Goal: Task Accomplishment & Management: Complete application form

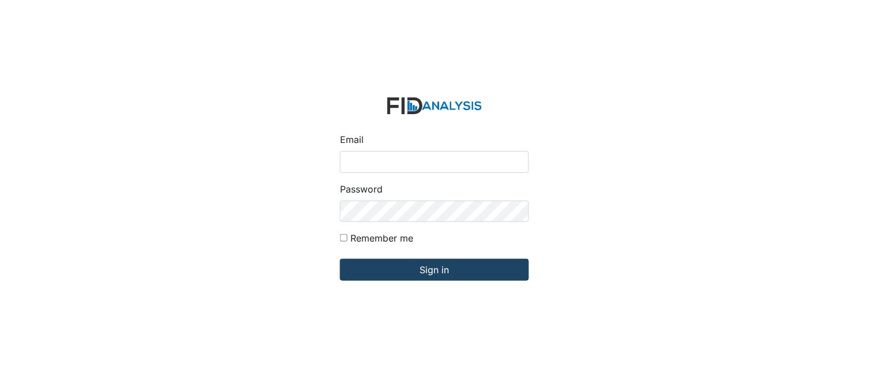
type input "[PERSON_NAME][EMAIL_ADDRESS][DOMAIN_NAME]"
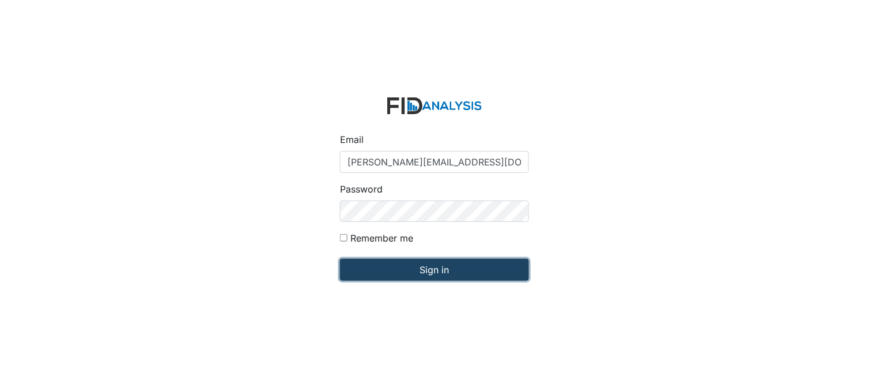
click at [433, 263] on input "Sign in" at bounding box center [434, 270] width 189 height 22
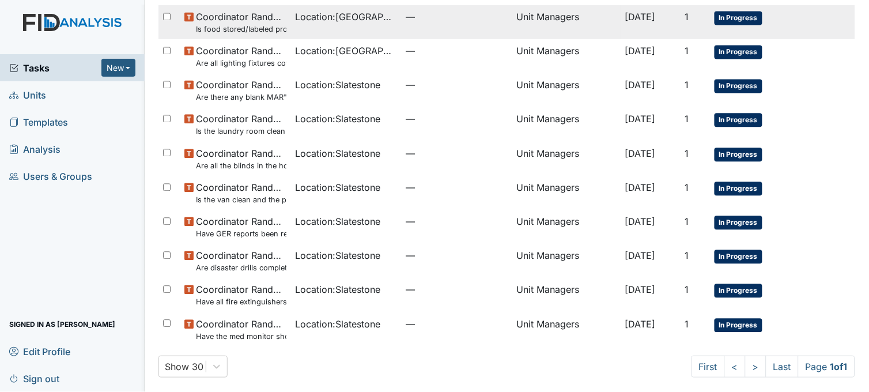
scroll to position [509, 0]
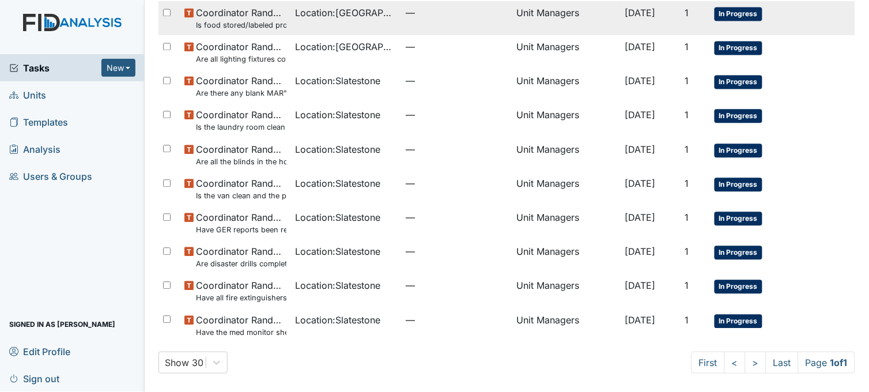
click at [373, 123] on td "Location : Slatestone" at bounding box center [346, 120] width 111 height 34
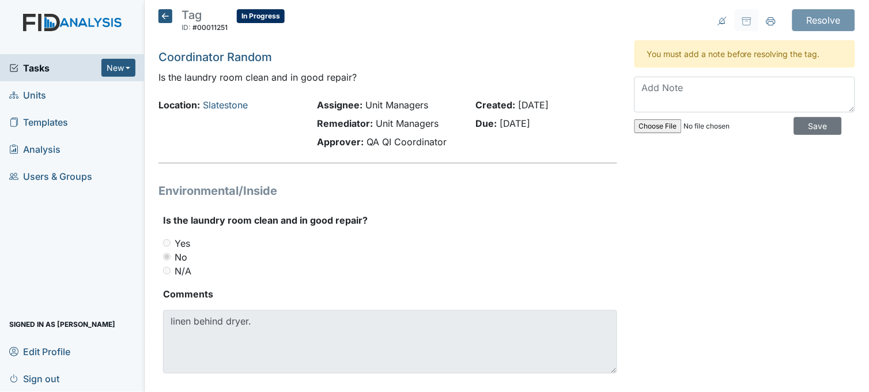
click at [165, 13] on icon at bounding box center [165, 16] width 14 height 14
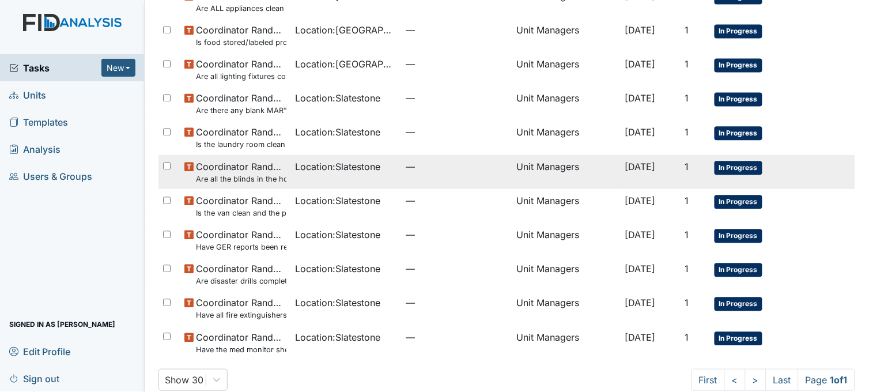
scroll to position [509, 0]
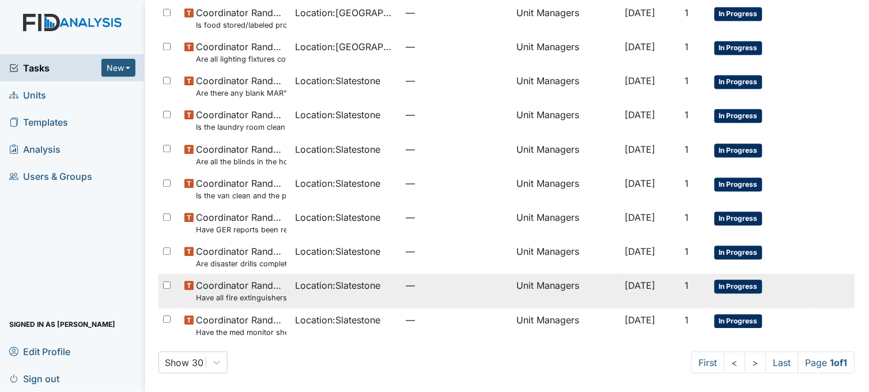
click at [376, 291] on span "Location : Slatestone" at bounding box center [338, 285] width 85 height 14
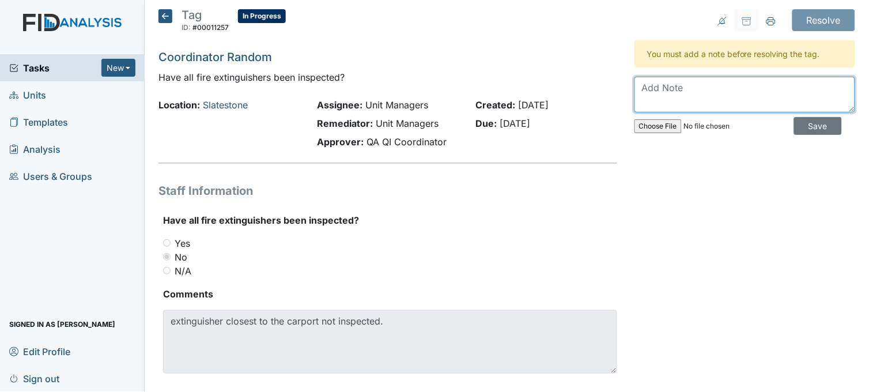
click at [666, 93] on textarea at bounding box center [744, 95] width 221 height 36
click at [793, 84] on textarea "fire extinguisher inspected" at bounding box center [744, 95] width 221 height 36
type textarea "fire extinguisher inspected and signed"
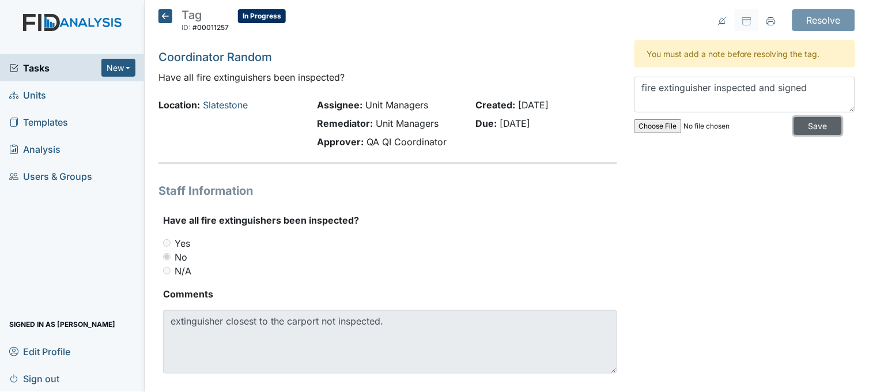
click at [798, 119] on input "Save" at bounding box center [818, 126] width 48 height 18
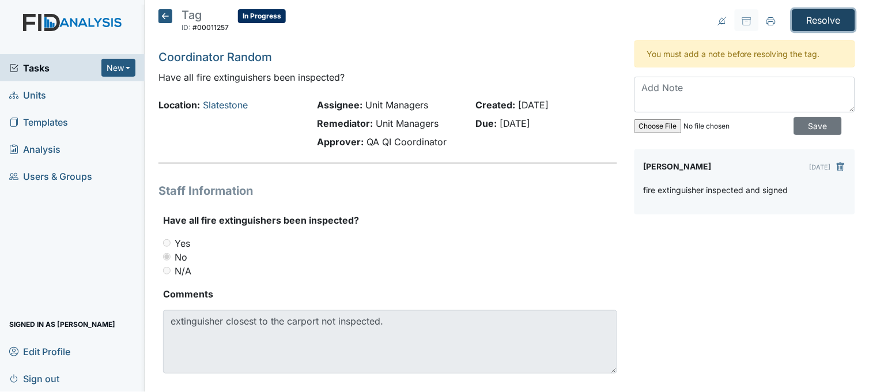
click at [808, 21] on input "Resolve" at bounding box center [823, 20] width 63 height 22
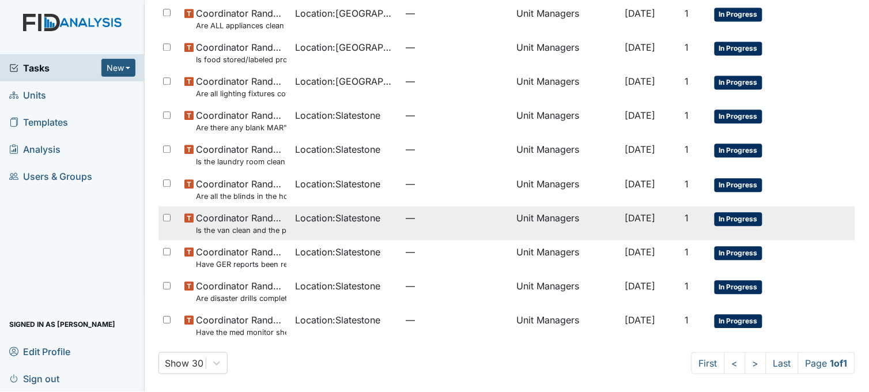
scroll to position [514, 0]
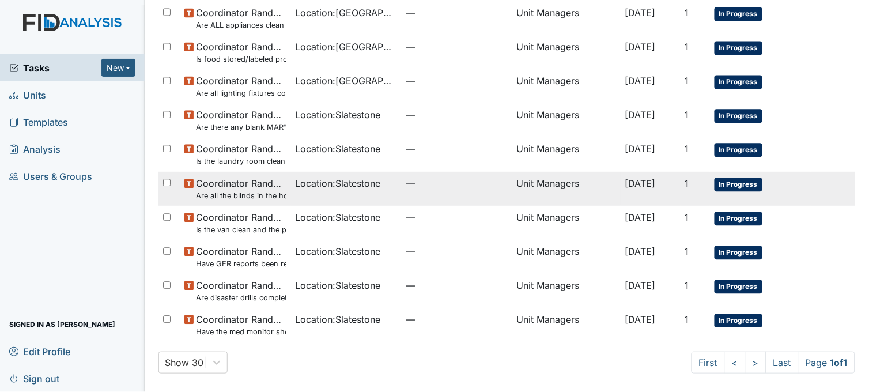
click at [330, 184] on span "Location : Slatestone" at bounding box center [338, 183] width 85 height 14
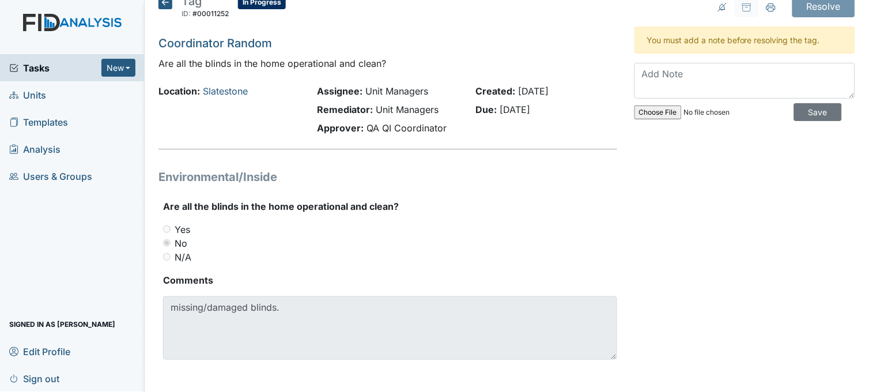
scroll to position [18, 0]
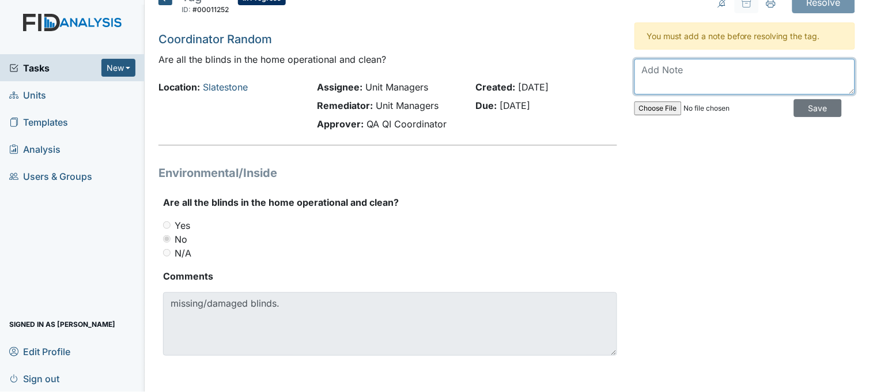
click at [675, 77] on textarea at bounding box center [744, 77] width 221 height 36
type textarea "replaced and repaired"
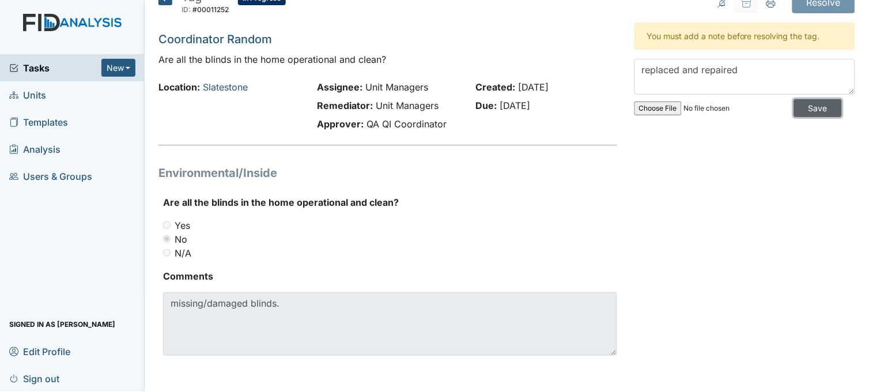
click at [800, 108] on input "Save" at bounding box center [818, 108] width 48 height 18
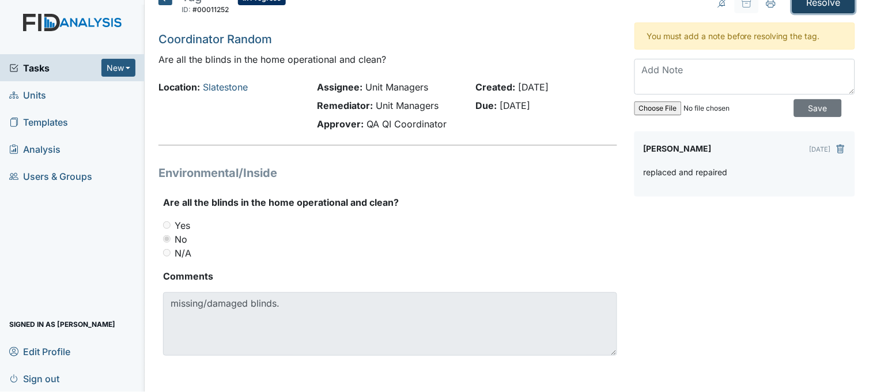
click at [816, 4] on input "Resolve" at bounding box center [823, 2] width 63 height 22
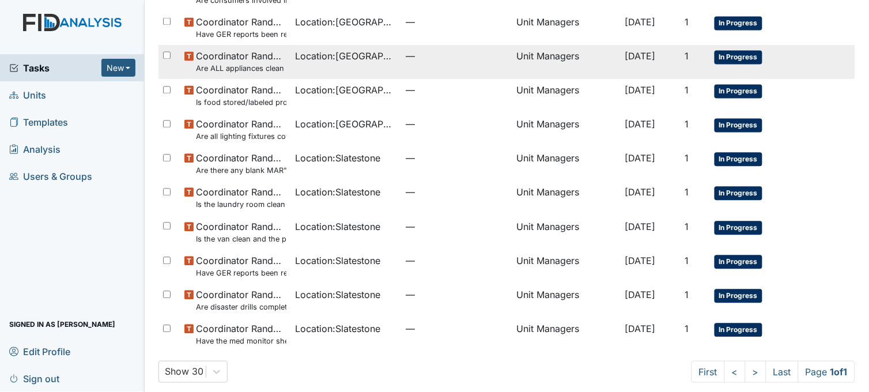
scroll to position [480, 0]
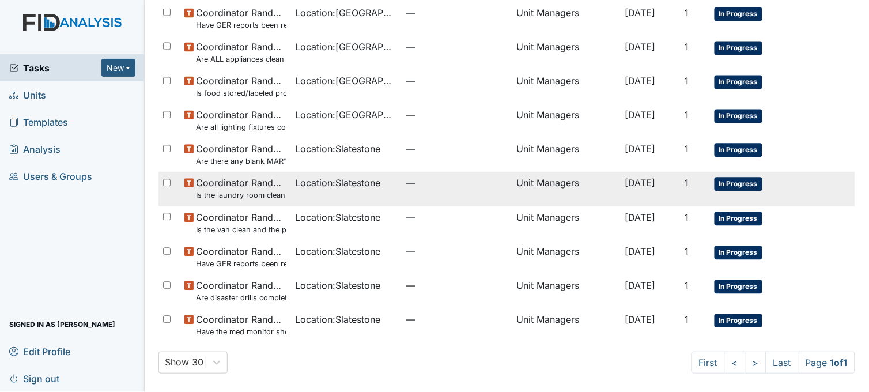
click at [320, 185] on span "Location : Slatestone" at bounding box center [338, 183] width 85 height 14
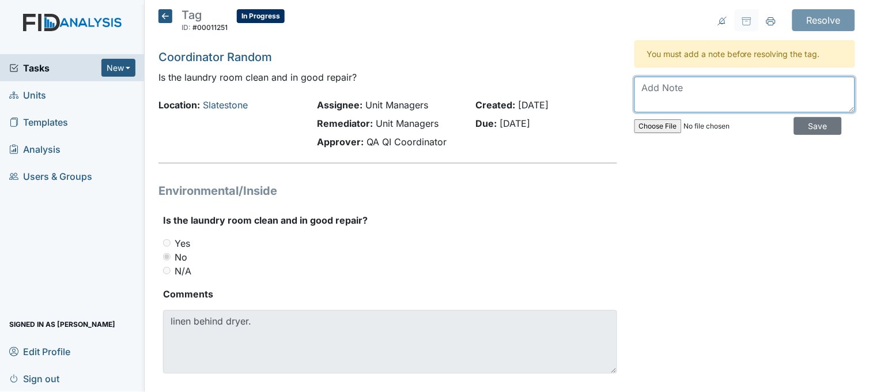
click at [661, 96] on textarea at bounding box center [744, 95] width 221 height 36
type textarea "swept and removed linen from behind dryer"
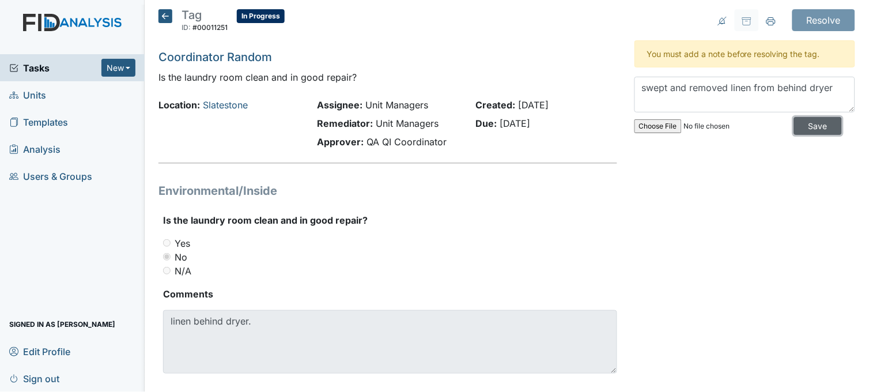
click at [794, 121] on input "Save" at bounding box center [818, 126] width 48 height 18
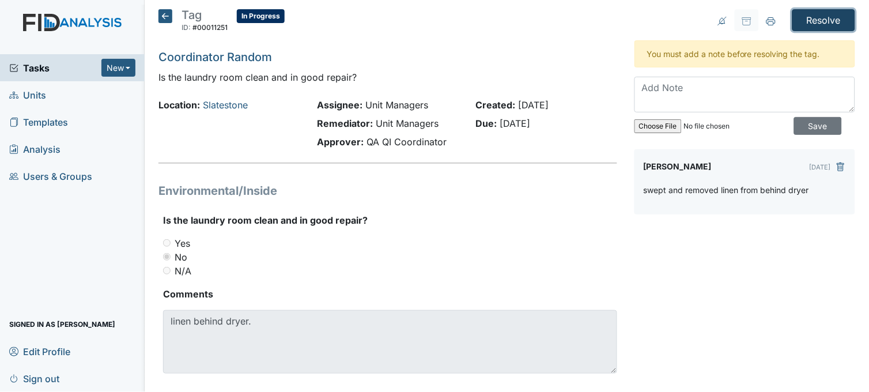
click at [825, 25] on input "Resolve" at bounding box center [823, 20] width 63 height 22
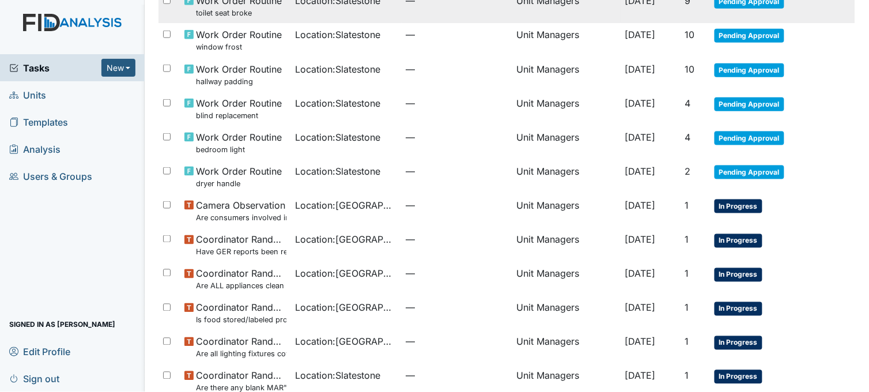
scroll to position [64, 0]
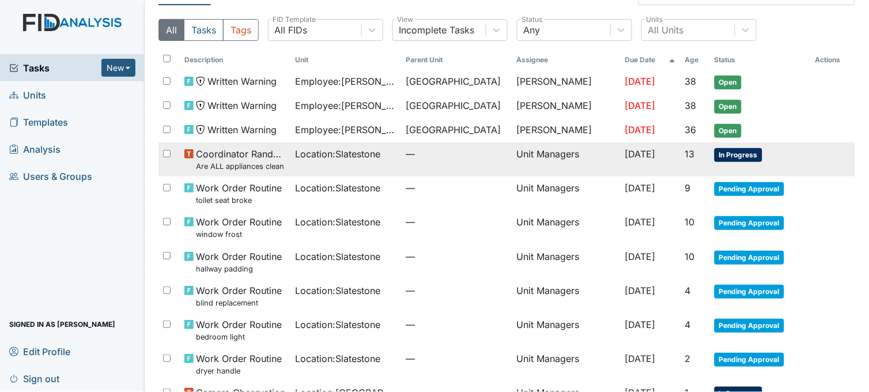
click at [335, 166] on td "Location : Slatestone" at bounding box center [346, 159] width 111 height 34
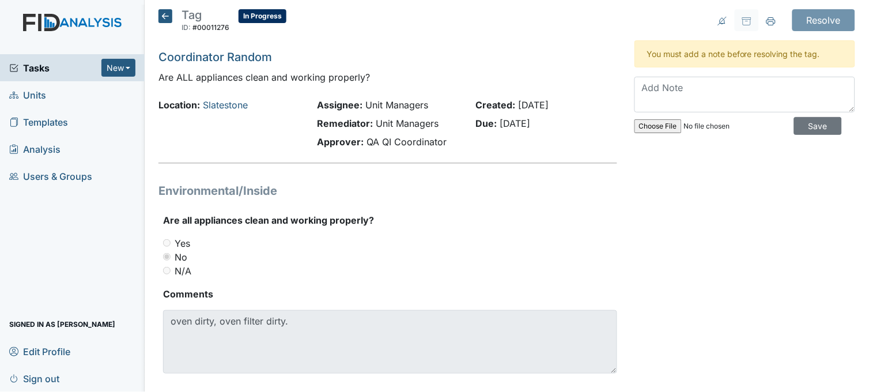
click at [164, 16] on icon at bounding box center [165, 16] width 14 height 14
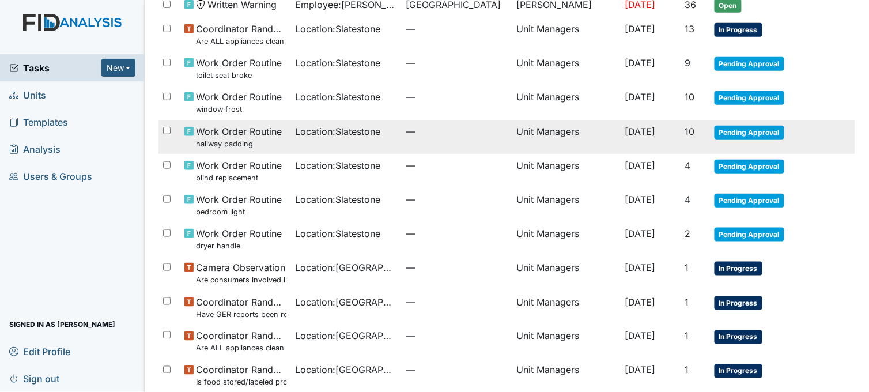
scroll to position [128, 0]
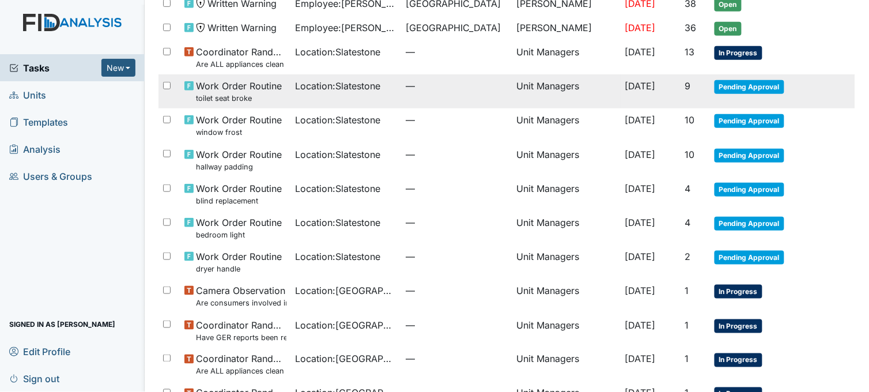
click at [298, 89] on span "Location : Slatestone" at bounding box center [338, 86] width 85 height 14
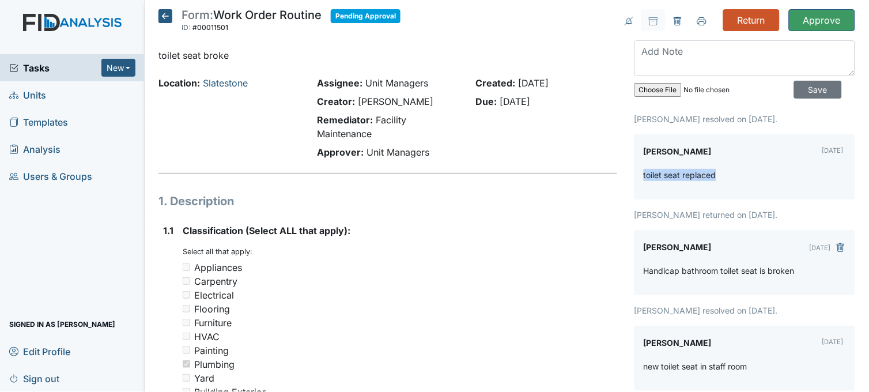
drag, startPoint x: 709, startPoint y: 169, endPoint x: 636, endPoint y: 162, distance: 74.1
click at [636, 162] on div "[PERSON_NAME] [DATE] toilet seat replaced" at bounding box center [744, 166] width 221 height 65
drag, startPoint x: 636, startPoint y: 162, endPoint x: 660, endPoint y: 172, distance: 26.1
copy p "toilet seat replaced"
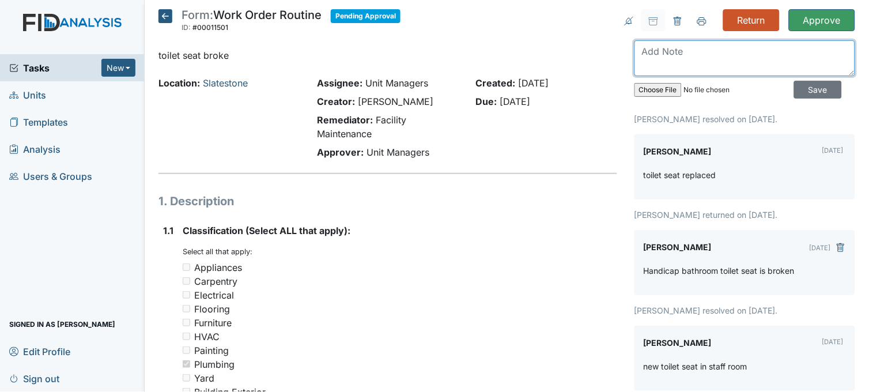
click at [675, 58] on textarea at bounding box center [744, 58] width 221 height 36
paste textarea "toilet seat replaced"
type textarea "toilet seat replaced"
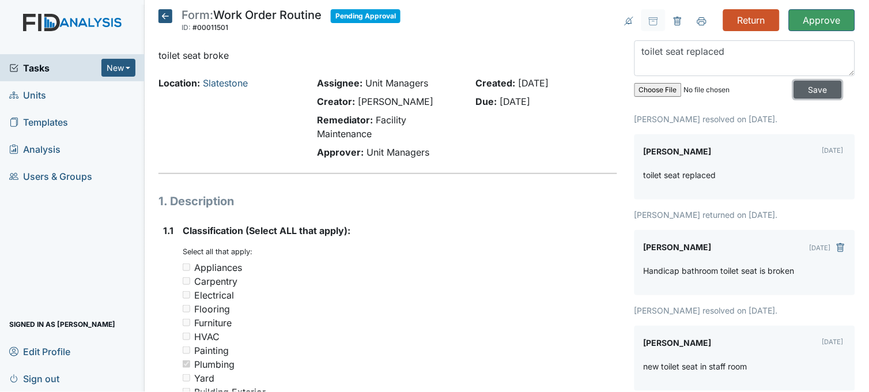
click at [804, 90] on input "Save" at bounding box center [818, 90] width 48 height 18
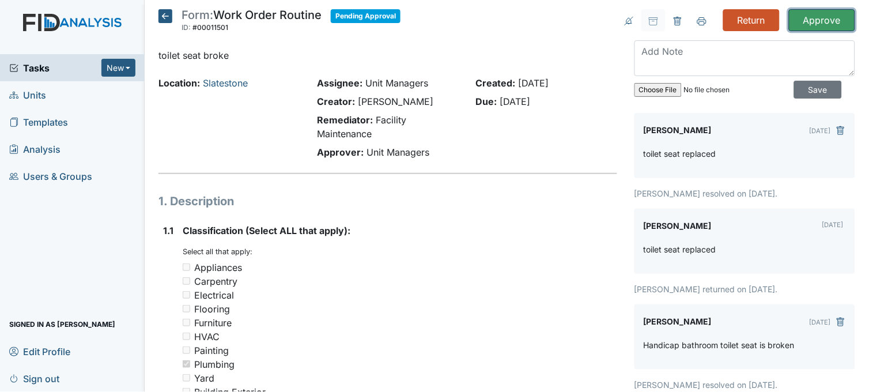
click at [822, 19] on input "Approve" at bounding box center [822, 20] width 66 height 22
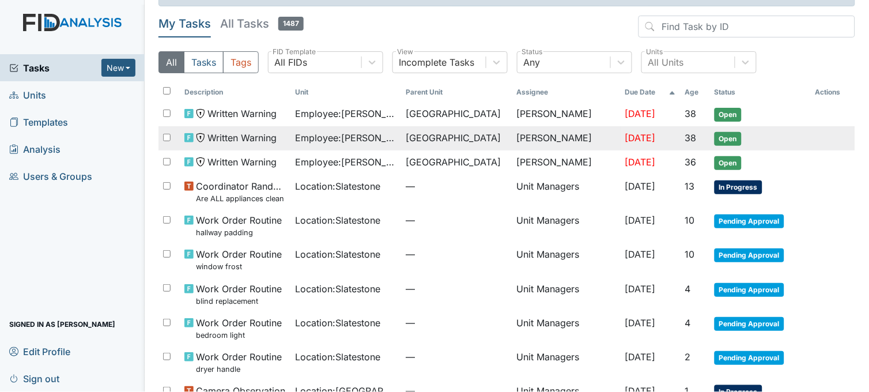
scroll to position [128, 0]
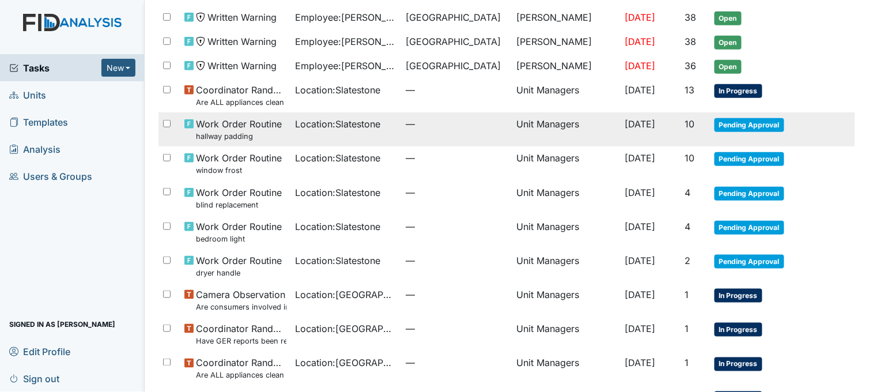
click at [365, 134] on td "Location : Slatestone" at bounding box center [346, 129] width 111 height 34
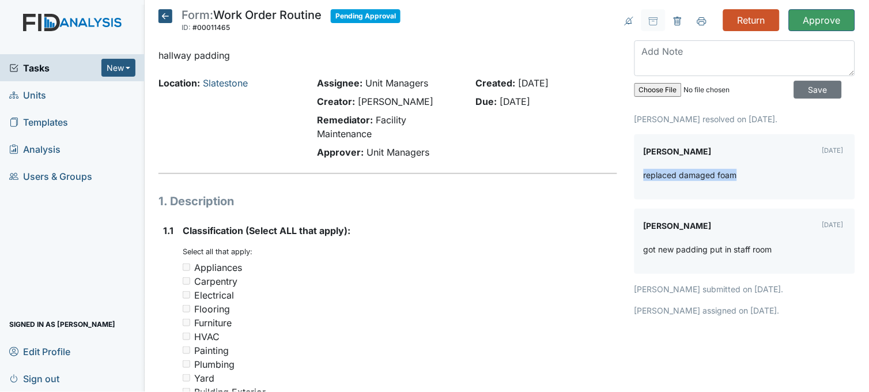
drag, startPoint x: 637, startPoint y: 169, endPoint x: 729, endPoint y: 173, distance: 91.7
click at [729, 173] on p "replaced damaged foam" at bounding box center [690, 175] width 93 height 12
drag, startPoint x: 729, startPoint y: 173, endPoint x: 709, endPoint y: 171, distance: 19.7
copy p "replaced damaged foam"
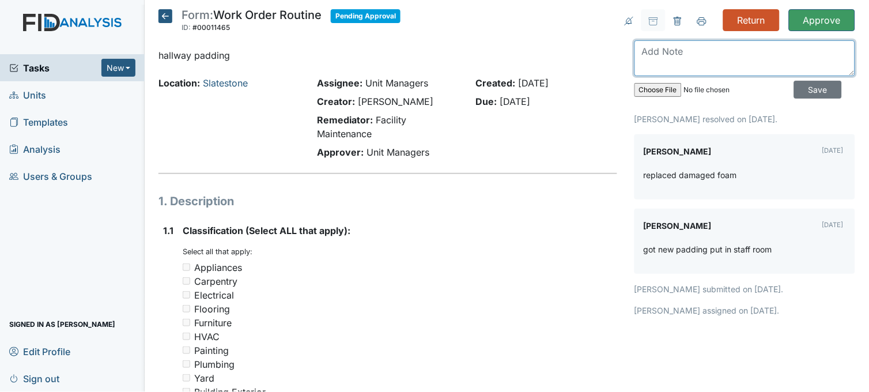
click at [652, 54] on textarea at bounding box center [744, 58] width 221 height 36
paste textarea "replaced damaged foam"
type textarea "replaced damaged foam"
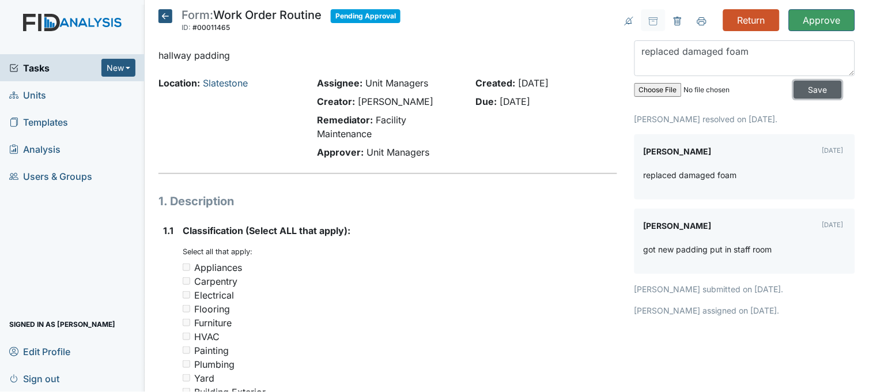
click at [794, 89] on input "Save" at bounding box center [818, 90] width 48 height 18
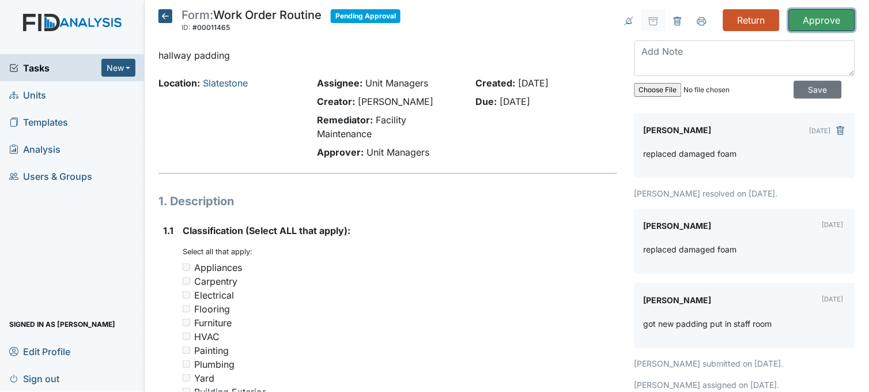
click at [810, 22] on input "Approve" at bounding box center [822, 20] width 66 height 22
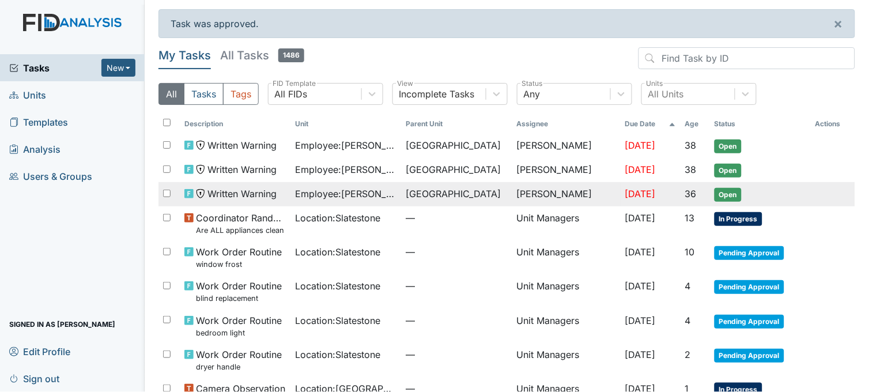
scroll to position [64, 0]
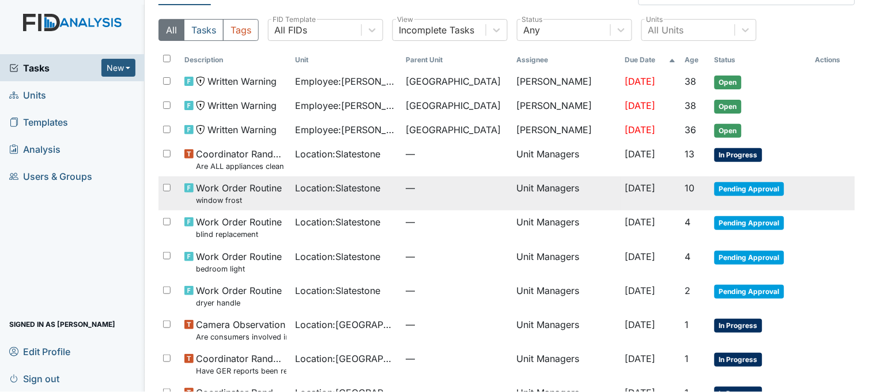
click at [376, 199] on td "Location : Slatestone" at bounding box center [346, 193] width 111 height 34
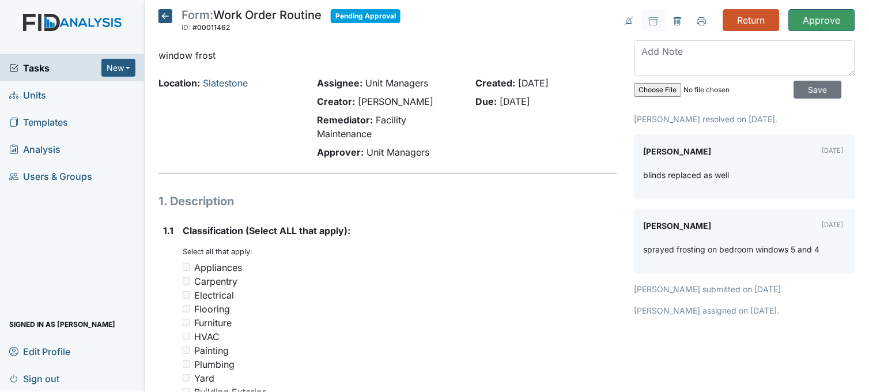
scroll to position [64, 0]
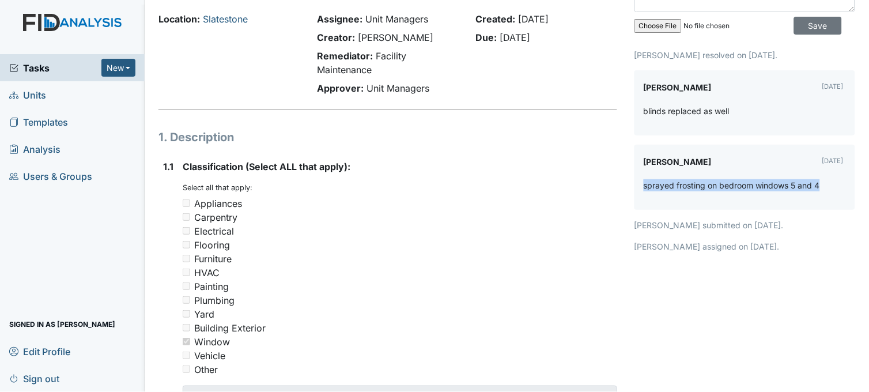
drag, startPoint x: 640, startPoint y: 184, endPoint x: 814, endPoint y: 187, distance: 174.6
click at [814, 187] on p "sprayed frosting on bedroom windows 5 and 4" at bounding box center [732, 185] width 176 height 12
drag, startPoint x: 814, startPoint y: 187, endPoint x: 798, endPoint y: 181, distance: 17.1
copy p "sprayed frosting on bedroom windows 5 and 4"
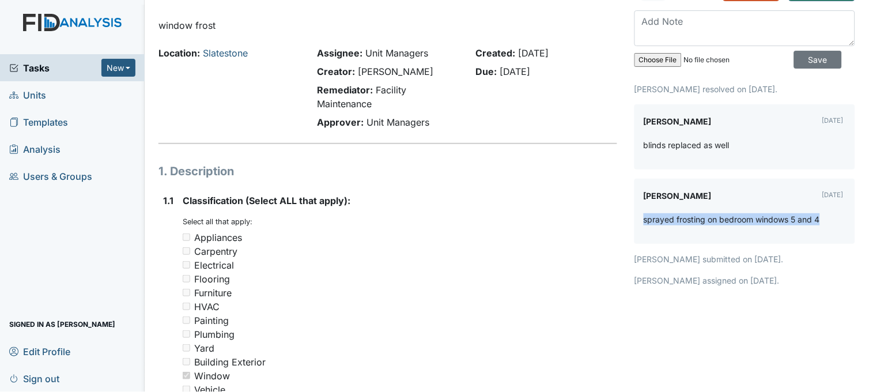
scroll to position [0, 0]
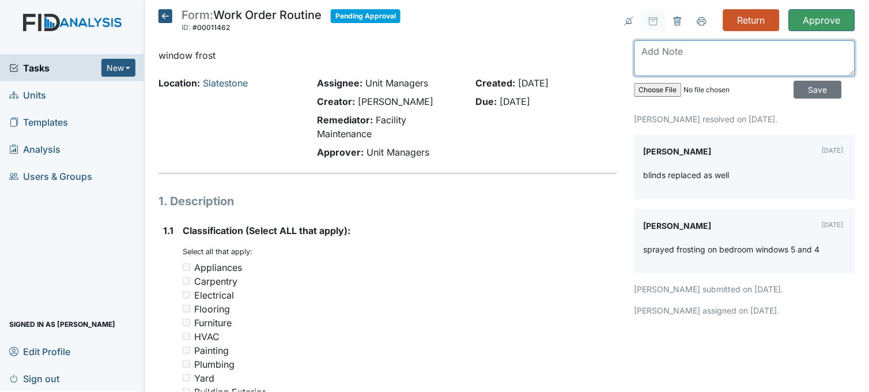
click at [655, 60] on textarea at bounding box center [744, 58] width 221 height 36
paste textarea "sprayed frosting on bedroom windows 5 and 4"
type textarea "sprayed frosting on bedroom windows 5 and 4"
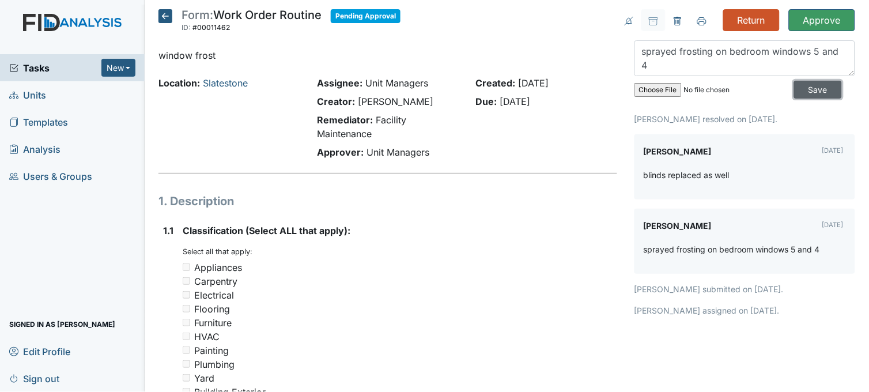
click at [811, 83] on input "Save" at bounding box center [818, 90] width 48 height 18
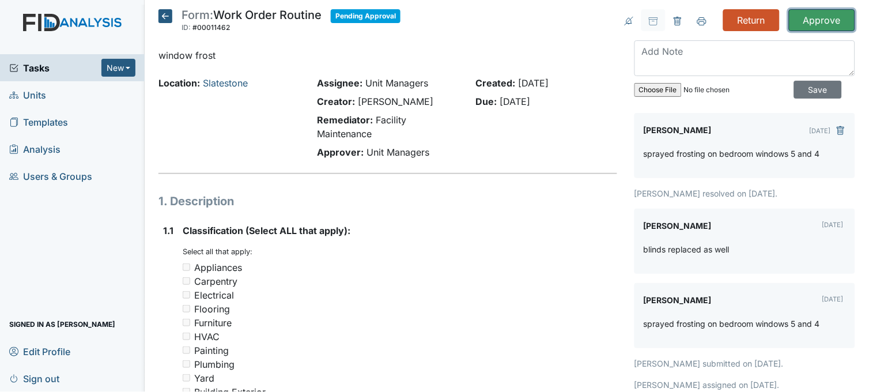
click at [819, 15] on input "Approve" at bounding box center [822, 20] width 66 height 22
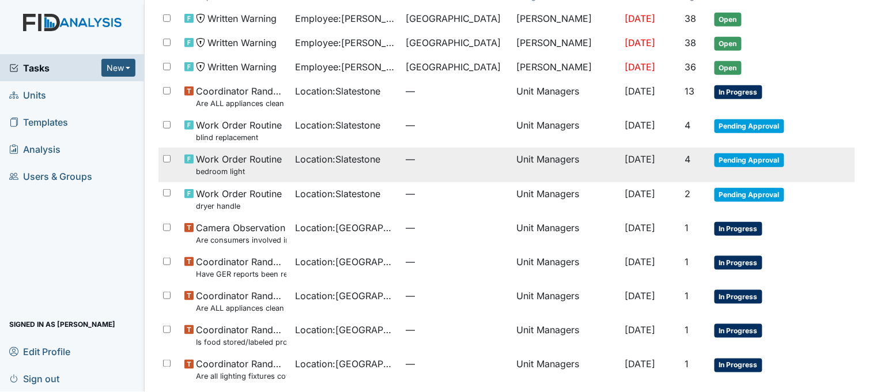
scroll to position [128, 0]
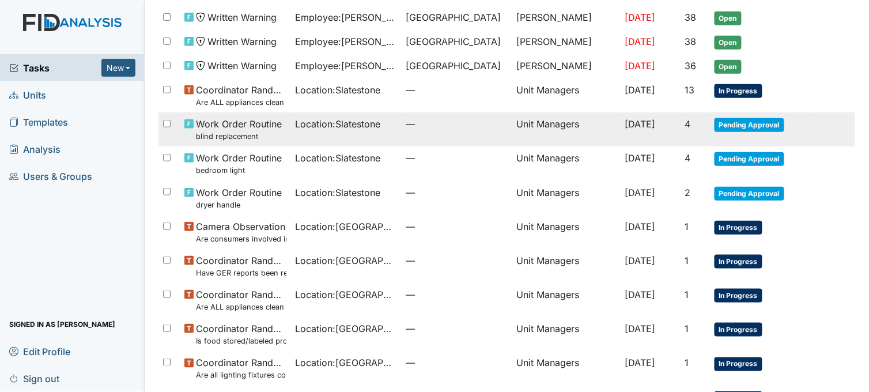
click at [357, 142] on td "Location : Slatestone" at bounding box center [346, 129] width 111 height 34
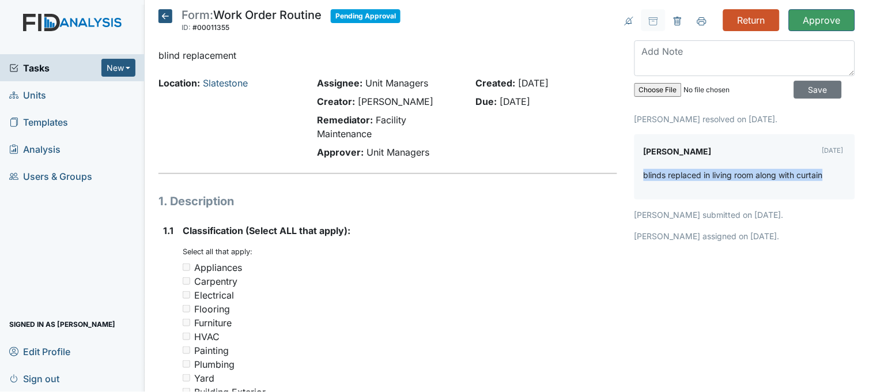
drag, startPoint x: 638, startPoint y: 171, endPoint x: 824, endPoint y: 177, distance: 185.6
click at [824, 177] on div "blinds replaced in living room along with curtain" at bounding box center [745, 179] width 202 height 21
drag, startPoint x: 824, startPoint y: 177, endPoint x: 778, endPoint y: 171, distance: 46.5
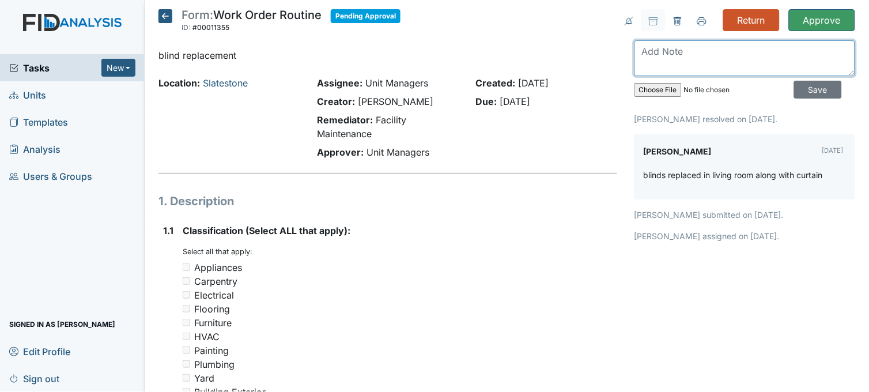
click at [648, 60] on textarea at bounding box center [744, 58] width 221 height 36
paste textarea "blinds replaced in living room along with curtain"
type textarea "blinds replaced in living room along with curtain"
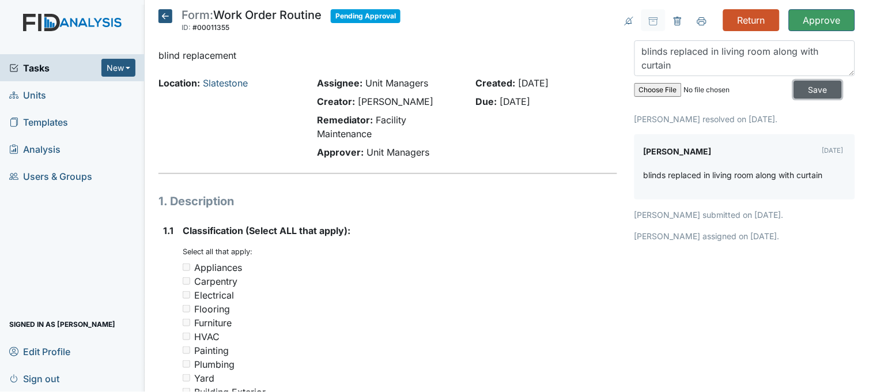
click at [796, 89] on input "Save" at bounding box center [818, 90] width 48 height 18
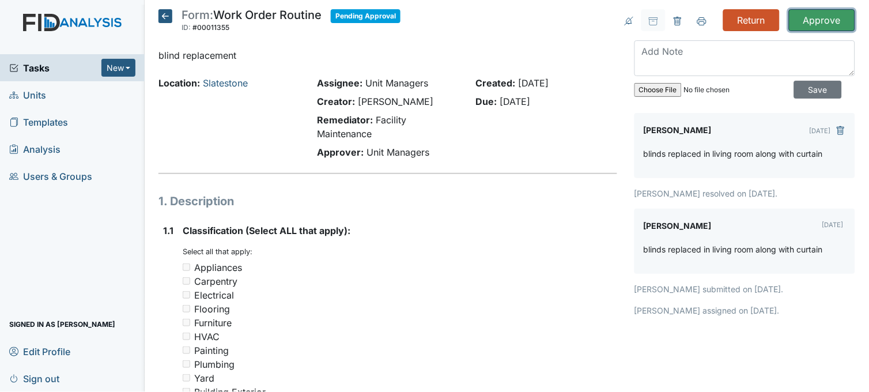
click at [810, 14] on input "Approve" at bounding box center [822, 20] width 66 height 22
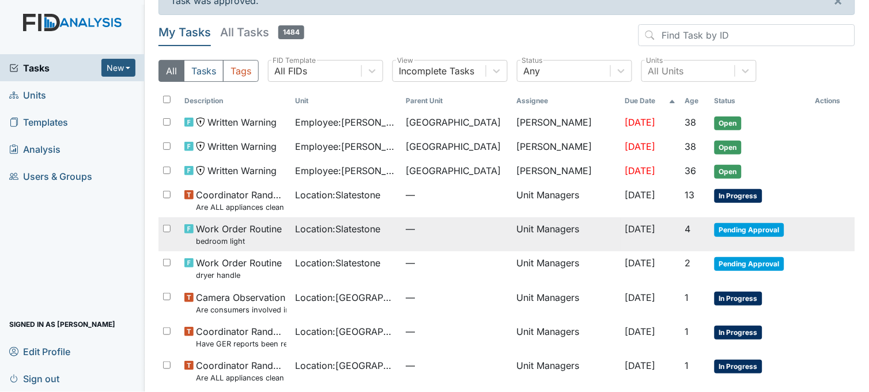
scroll to position [64, 0]
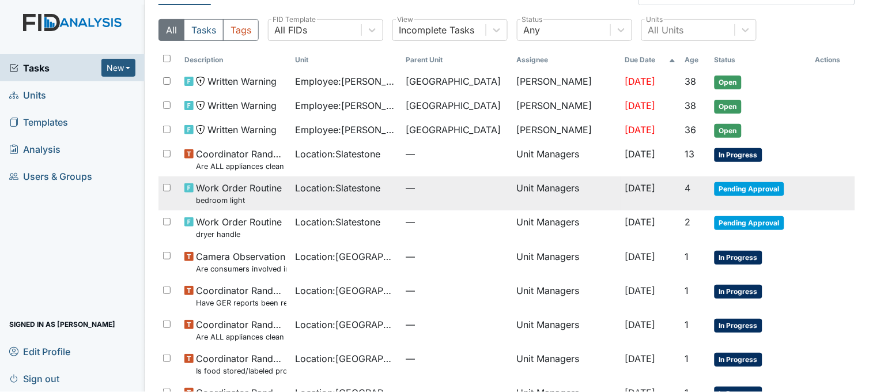
click at [389, 196] on td "Location : Slatestone" at bounding box center [346, 193] width 111 height 34
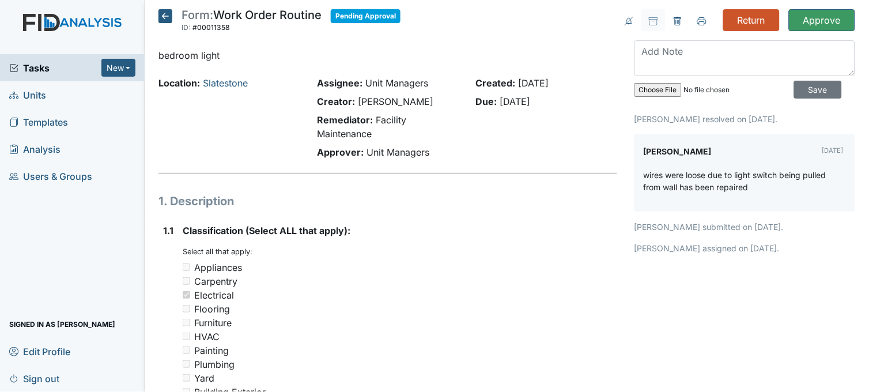
scroll to position [64, 0]
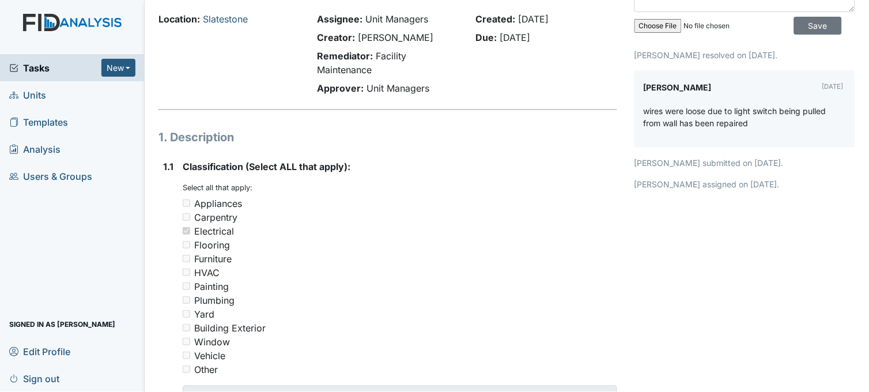
click at [644, 109] on p "wires were loose due to light switch being pulled from wall has been repaired" at bounding box center [745, 117] width 202 height 24
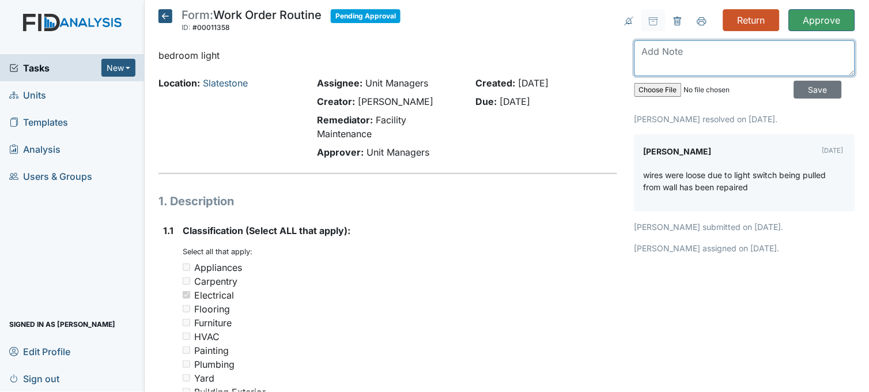
click at [660, 62] on textarea at bounding box center [744, 58] width 221 height 36
type textarea "repaired"
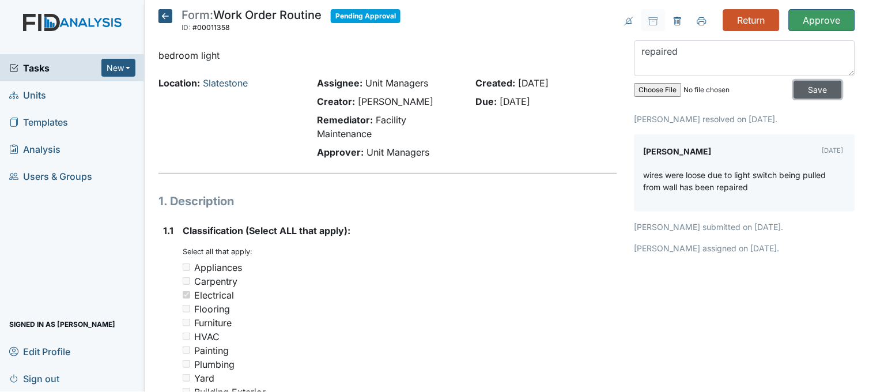
click at [797, 85] on input "Save" at bounding box center [818, 90] width 48 height 18
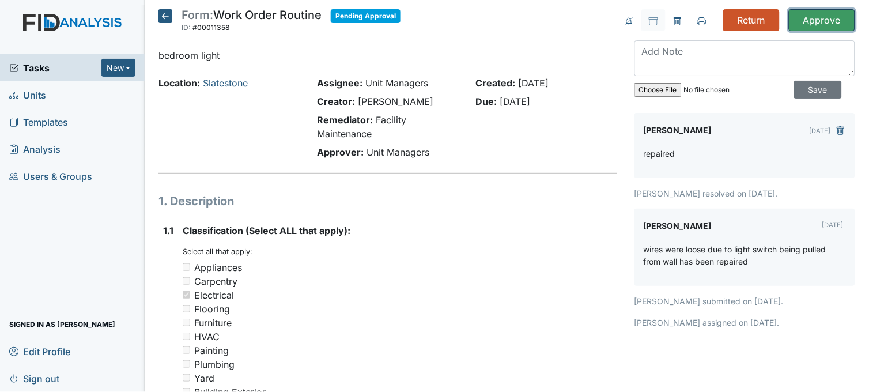
click at [807, 19] on input "Approve" at bounding box center [822, 20] width 66 height 22
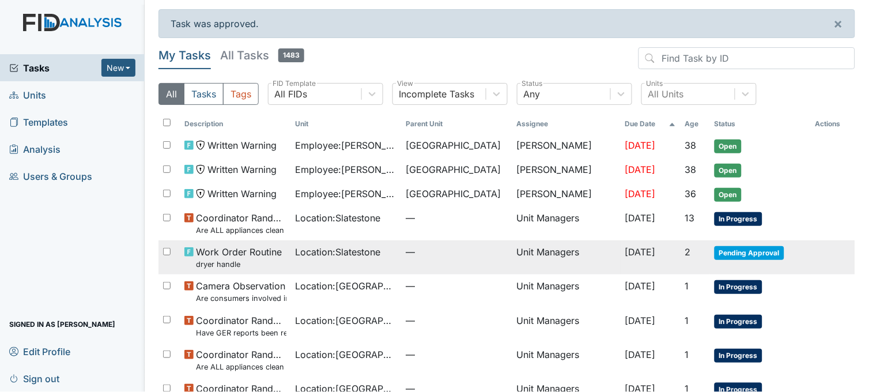
click at [441, 251] on span "—" at bounding box center [456, 252] width 101 height 14
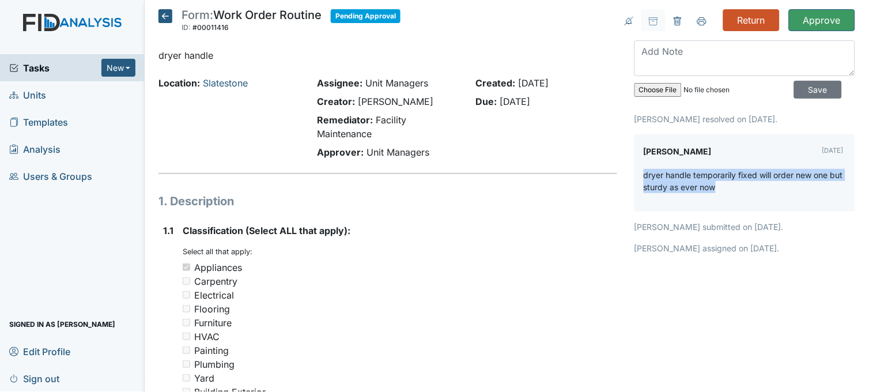
drag, startPoint x: 638, startPoint y: 172, endPoint x: 793, endPoint y: 188, distance: 155.8
click at [793, 188] on p "dryer handle temporarily fixed will order new one but sturdy as ever now" at bounding box center [745, 181] width 202 height 24
drag, startPoint x: 793, startPoint y: 188, endPoint x: 706, endPoint y: 179, distance: 87.4
copy p "dryer handle temporarily fixed will order new one but sturdy as ever now"
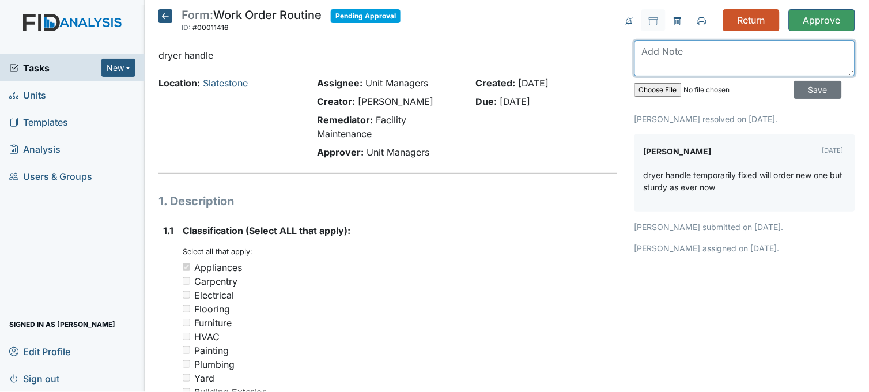
paste textarea "dryer handle temporarily fixed will order new one but sturdy as ever now"
type textarea "dryer handle temporarily fixed will order new one but sturdy as ever now"
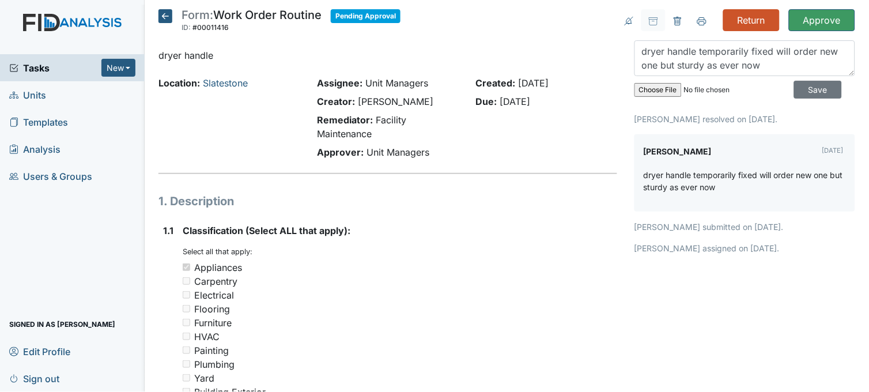
click at [754, 146] on div "George Walton Sep 17, 2025" at bounding box center [745, 151] width 202 height 16
click at [799, 91] on input "Save" at bounding box center [818, 90] width 48 height 18
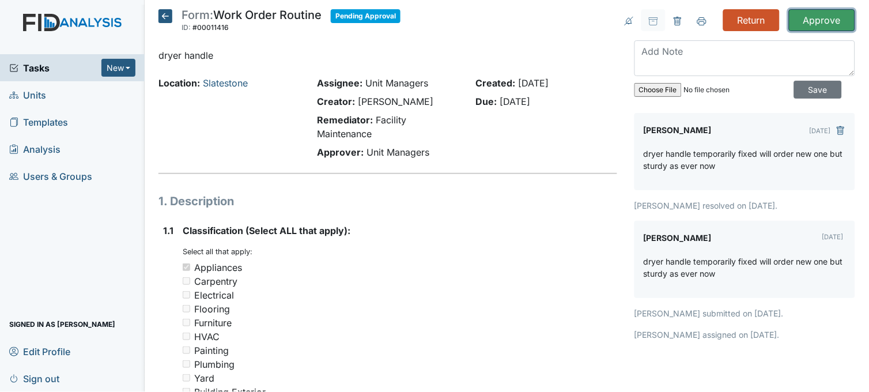
click at [803, 24] on input "Approve" at bounding box center [822, 20] width 66 height 22
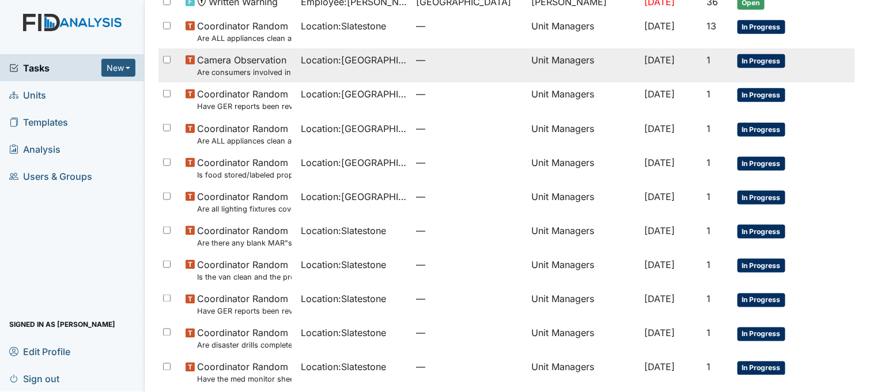
scroll to position [241, 0]
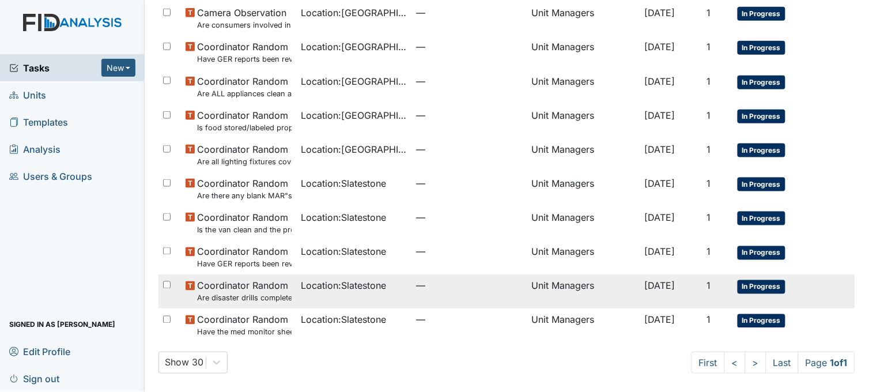
click at [358, 285] on span "Location : Slatestone" at bounding box center [343, 286] width 85 height 14
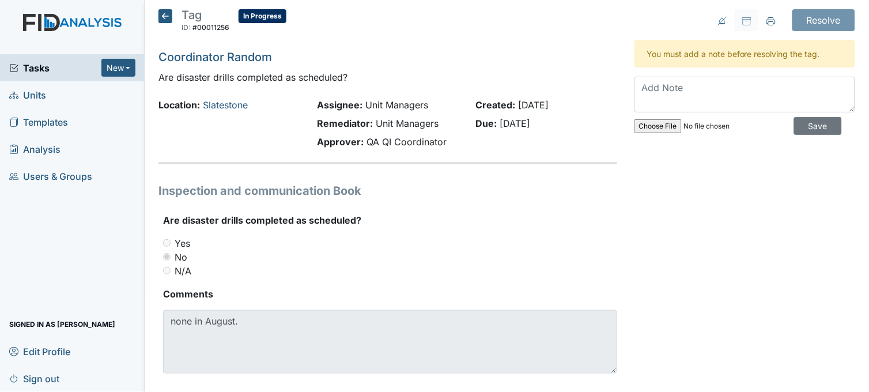
click at [162, 13] on icon at bounding box center [165, 16] width 14 height 14
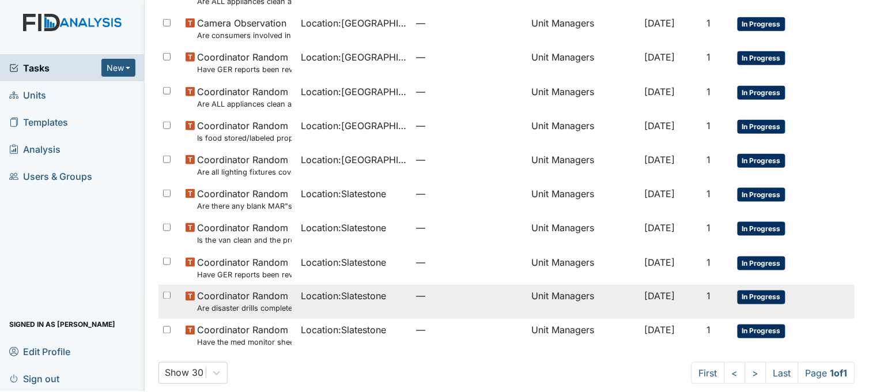
scroll to position [203, 0]
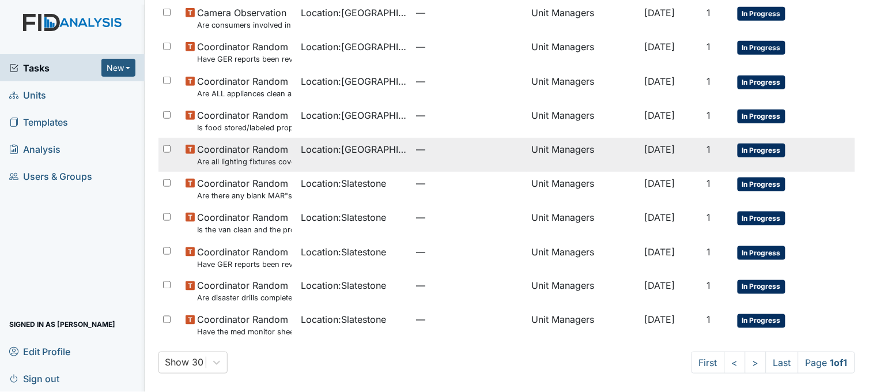
click at [271, 160] on small "Are all lighting fixtures covered and free of debris?" at bounding box center [244, 161] width 94 height 11
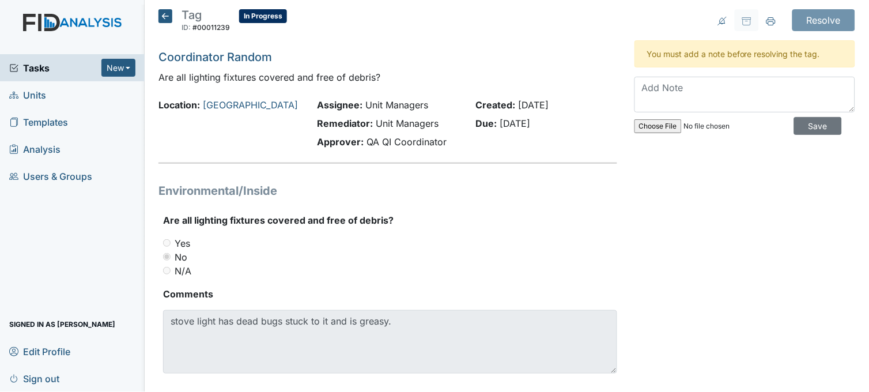
click at [162, 16] on icon at bounding box center [165, 16] width 14 height 14
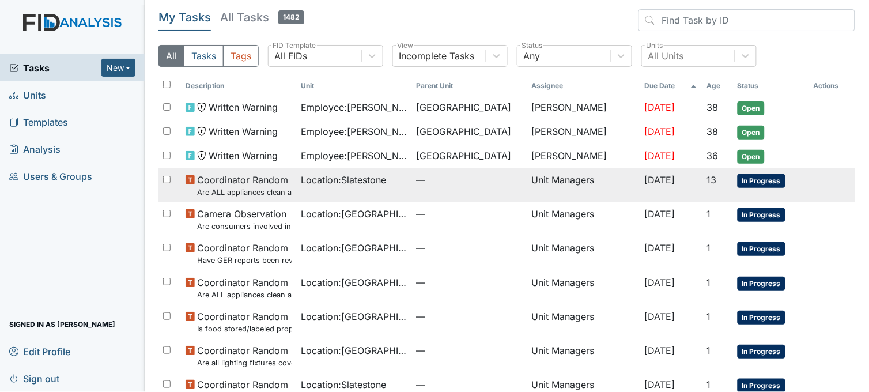
click at [366, 187] on span "Location : Slatestone" at bounding box center [343, 180] width 85 height 14
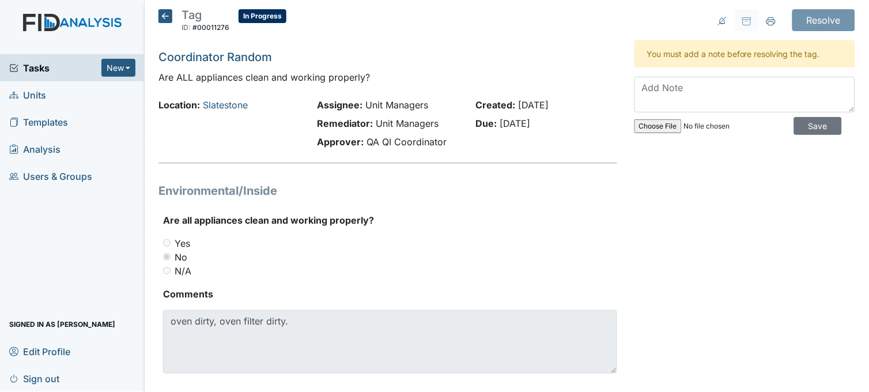
click at [165, 17] on icon at bounding box center [165, 16] width 14 height 14
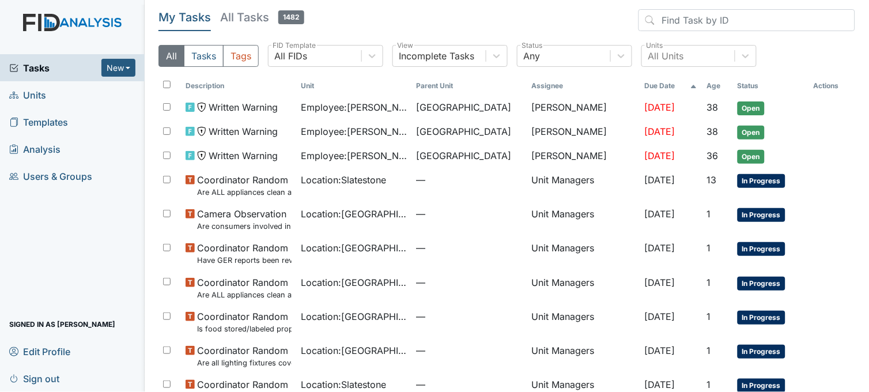
click at [36, 98] on span "Units" at bounding box center [27, 95] width 37 height 18
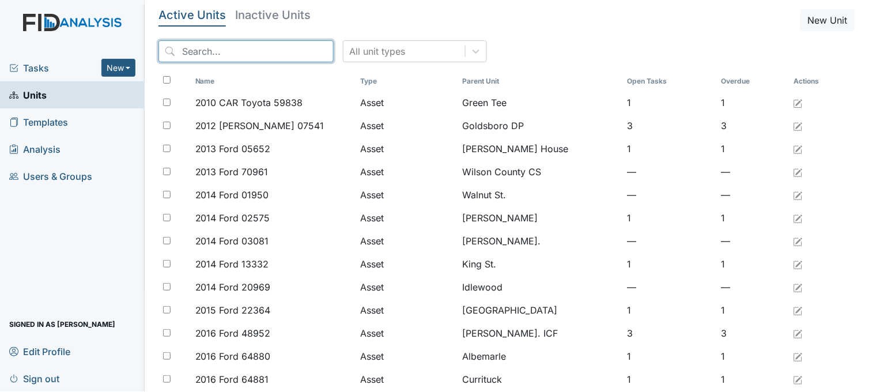
click at [231, 55] on input "search" at bounding box center [245, 51] width 175 height 22
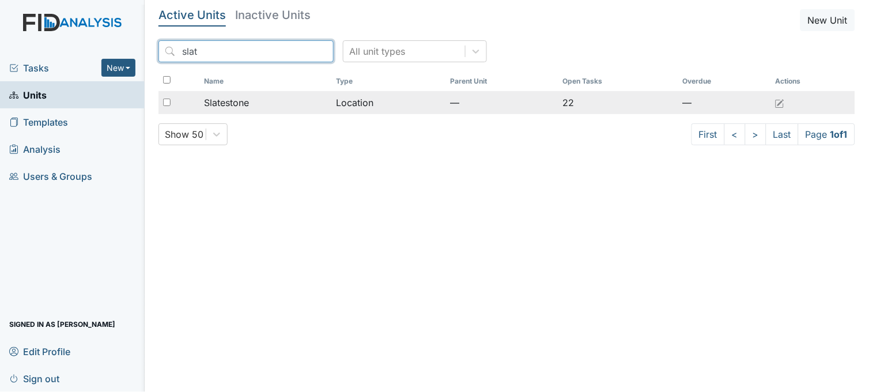
type input "slat"
click at [262, 100] on div "Slatestone" at bounding box center [265, 103] width 123 height 14
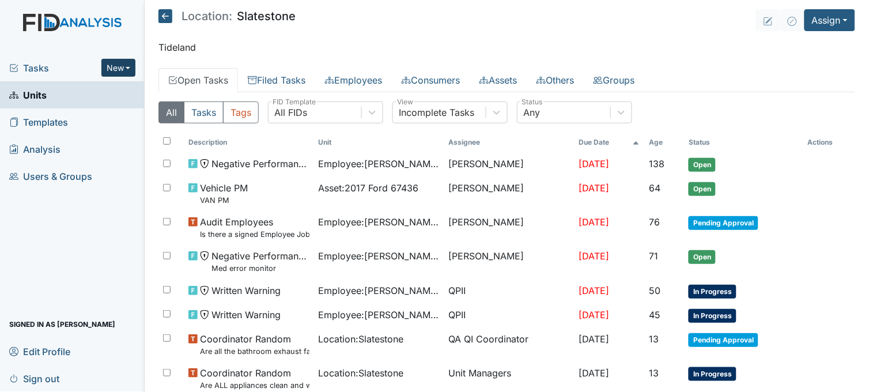
click at [108, 60] on button "New" at bounding box center [118, 68] width 35 height 18
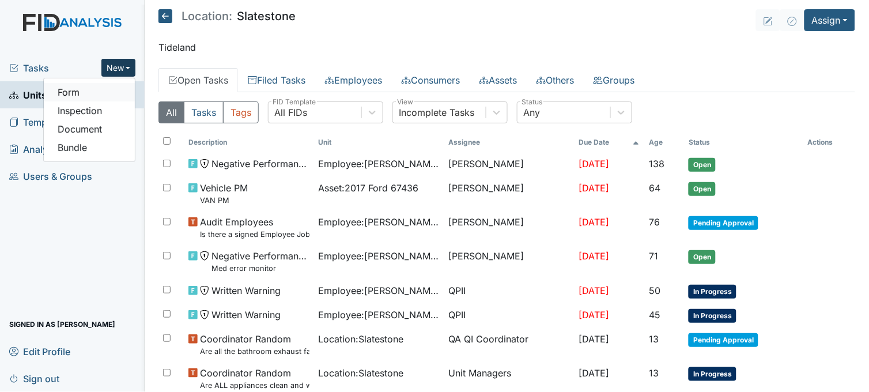
click at [84, 86] on link "Form" at bounding box center [89, 92] width 91 height 18
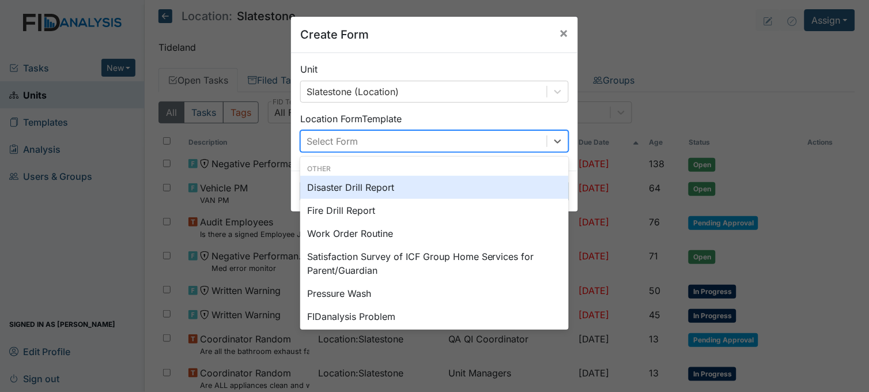
click at [331, 135] on div "Select Form" at bounding box center [332, 141] width 51 height 14
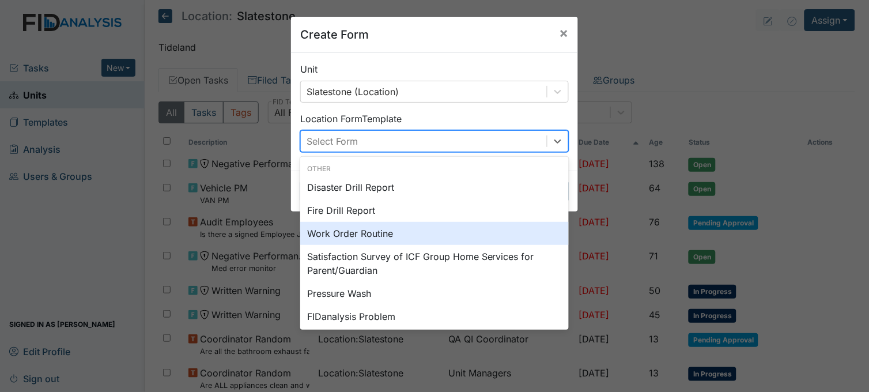
click at [338, 236] on div "Work Order Routine" at bounding box center [434, 233] width 268 height 23
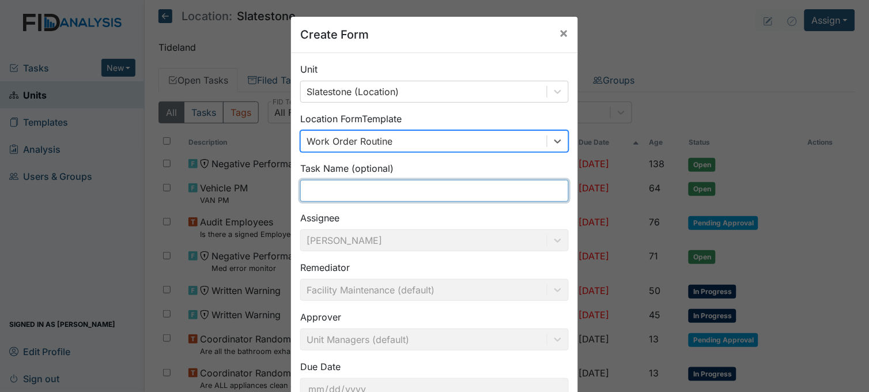
click at [343, 192] on input "text" at bounding box center [434, 191] width 268 height 22
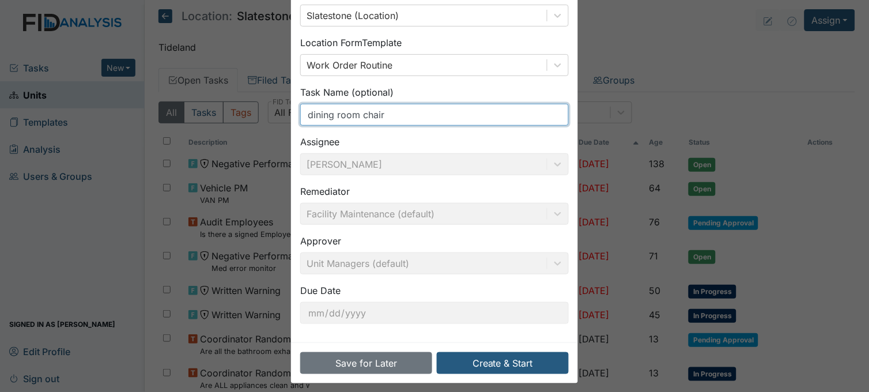
scroll to position [85, 0]
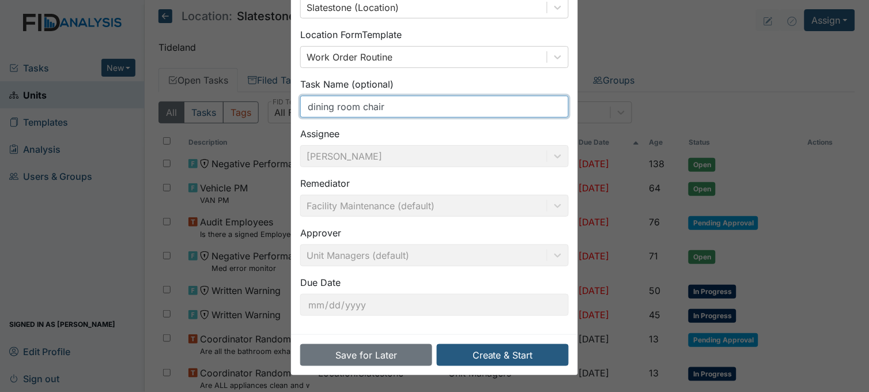
drag, startPoint x: 355, startPoint y: 107, endPoint x: 332, endPoint y: 107, distance: 23.0
click at [332, 107] on input "dining room chair" at bounding box center [434, 107] width 268 height 22
drag, startPoint x: 328, startPoint y: 105, endPoint x: 301, endPoint y: 104, distance: 27.7
click at [301, 104] on input "dining table chair" at bounding box center [434, 107] width 268 height 22
type input "table chair"
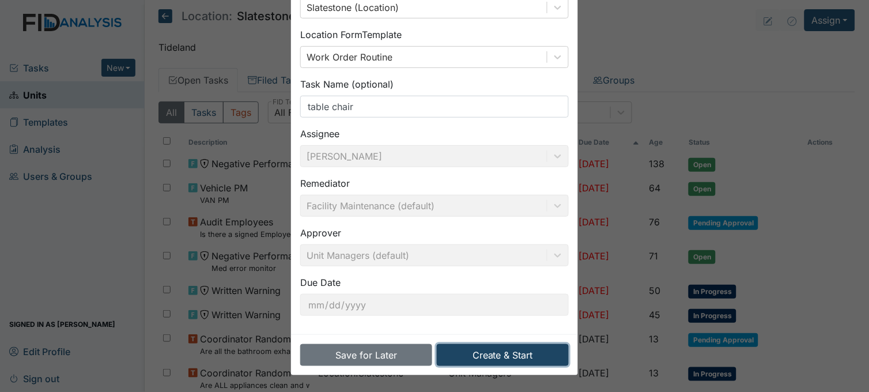
click at [528, 350] on button "Create & Start" at bounding box center [503, 355] width 132 height 22
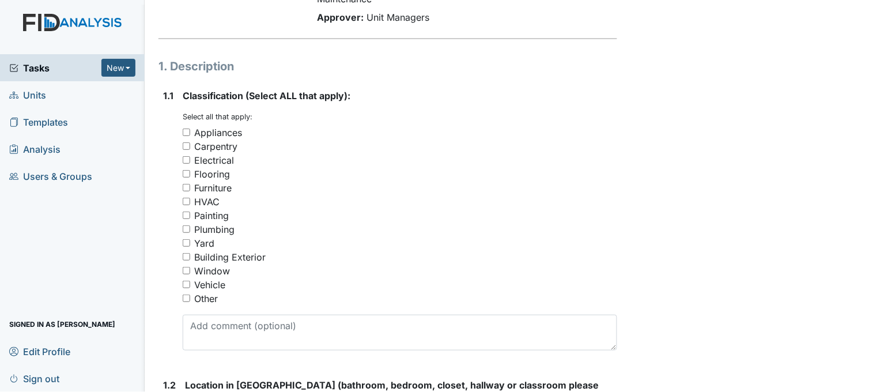
scroll to position [192, 0]
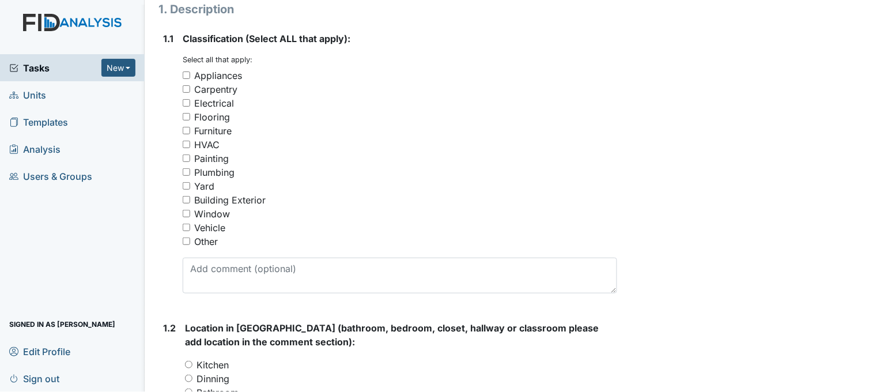
click at [185, 127] on input "Furniture" at bounding box center [186, 130] width 7 height 7
checkbox input "true"
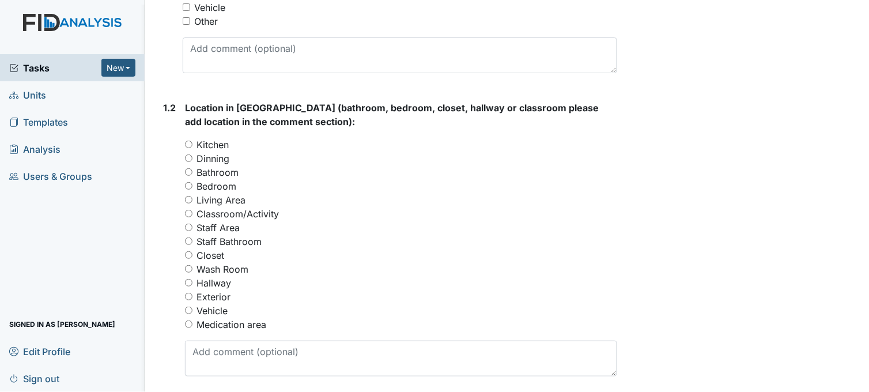
scroll to position [448, 0]
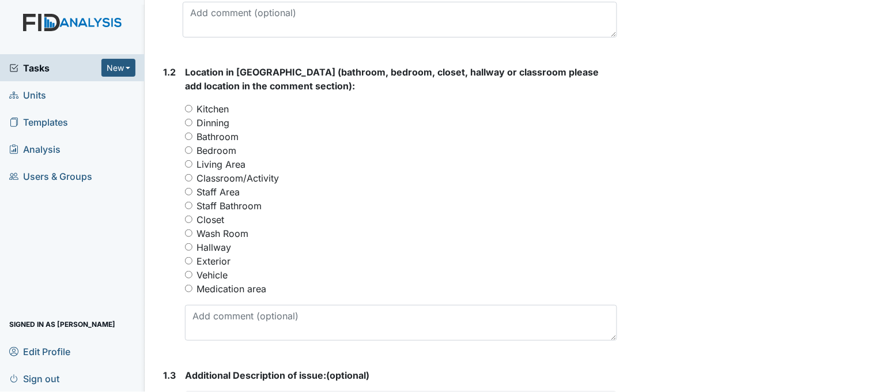
click at [188, 120] on input "Dinning" at bounding box center [188, 122] width 7 height 7
radio input "true"
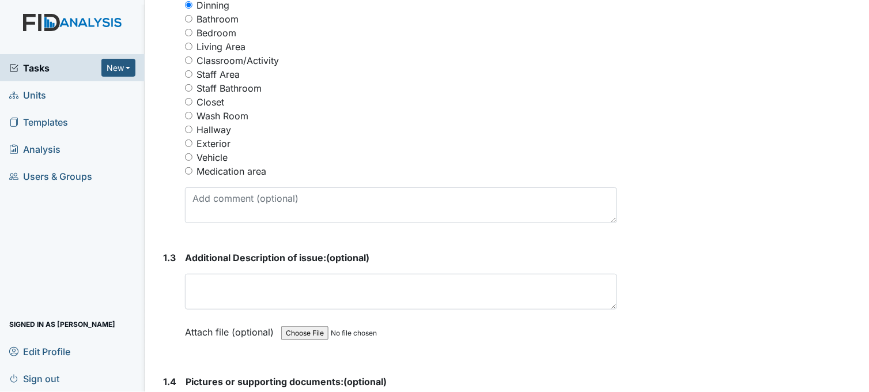
scroll to position [576, 0]
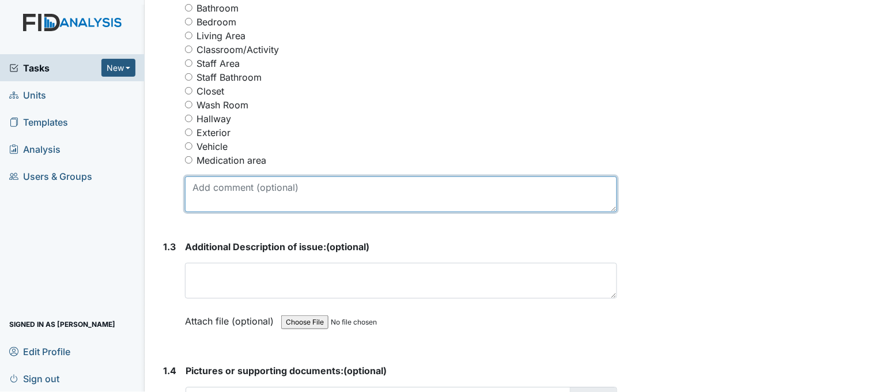
click at [293, 190] on textarea at bounding box center [401, 194] width 432 height 36
click at [293, 190] on textarea "o" at bounding box center [401, 194] width 432 height 36
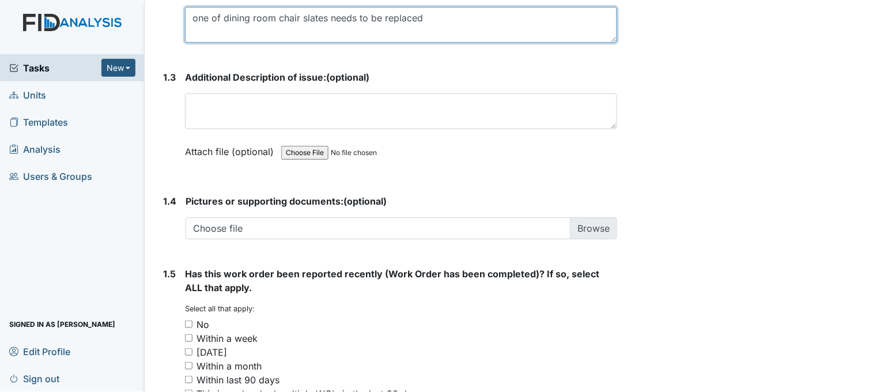
scroll to position [768, 0]
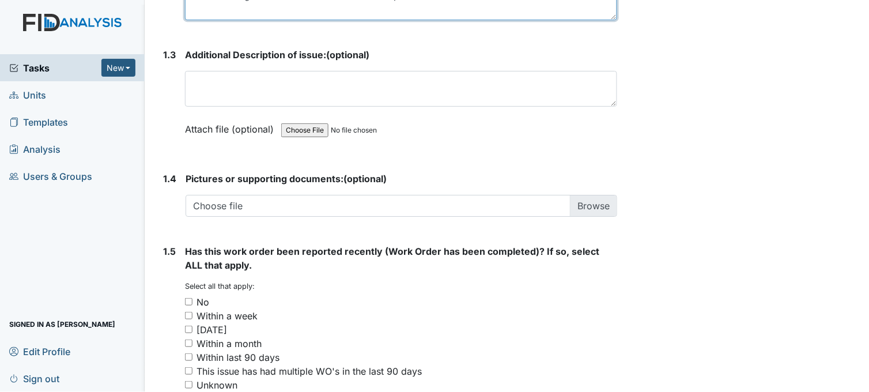
type textarea "one of dining room chair slates needs to be replaced"
click at [188, 300] on input "No" at bounding box center [188, 301] width 7 height 7
checkbox input "true"
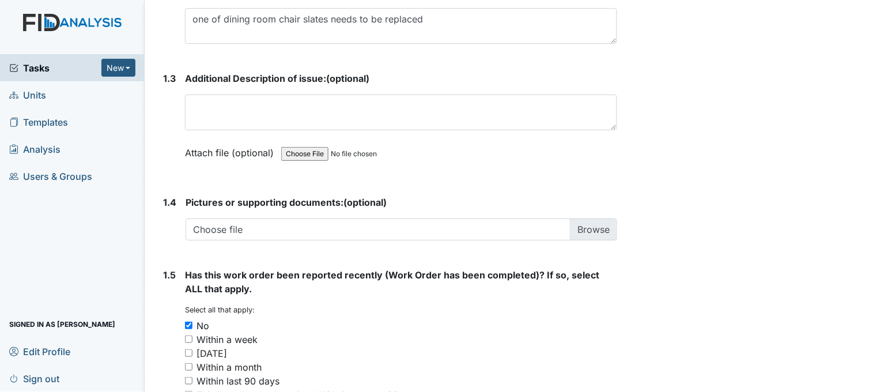
scroll to position [871, 0]
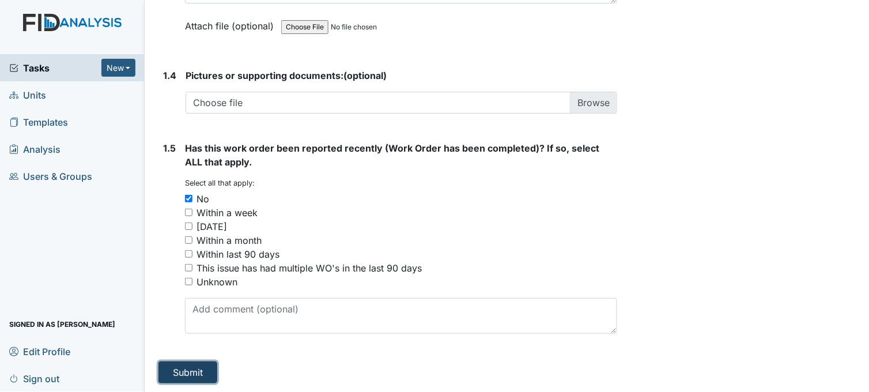
click at [199, 377] on button "Submit" at bounding box center [187, 372] width 59 height 22
